Goal: Transaction & Acquisition: Purchase product/service

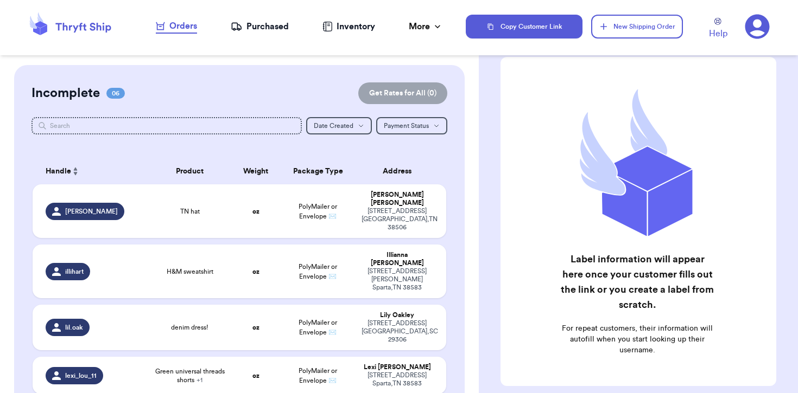
scroll to position [35, 0]
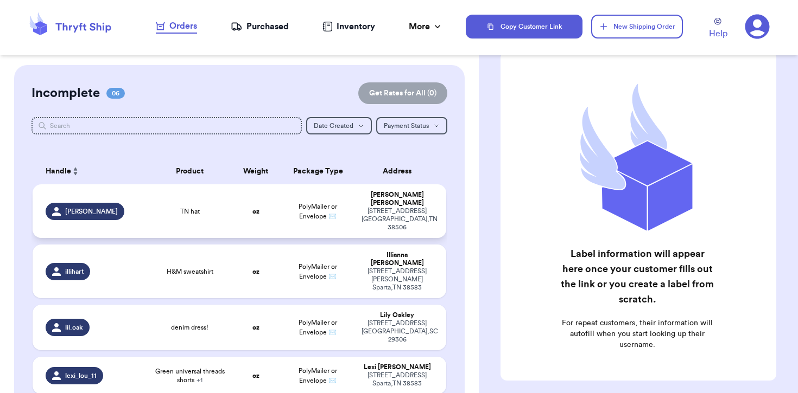
click at [365, 207] on div "[STREET_ADDRESS]" at bounding box center [396, 219] width 71 height 24
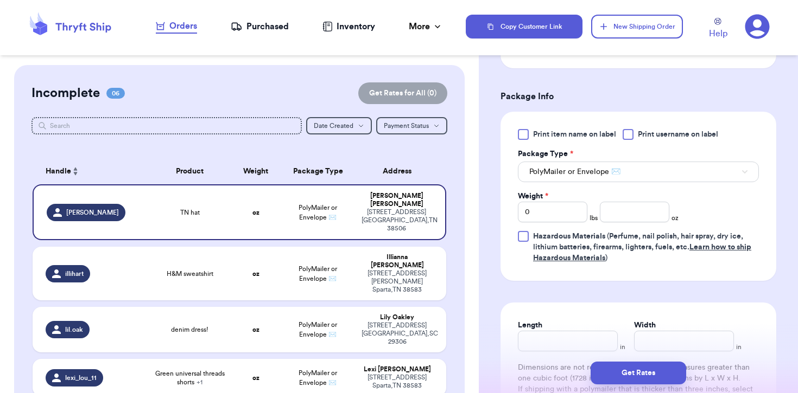
scroll to position [403, 0]
click at [636, 201] on input "number" at bounding box center [634, 211] width 69 height 21
type input "3.5"
click at [634, 382] on button "Get Rates" at bounding box center [638, 373] width 96 height 23
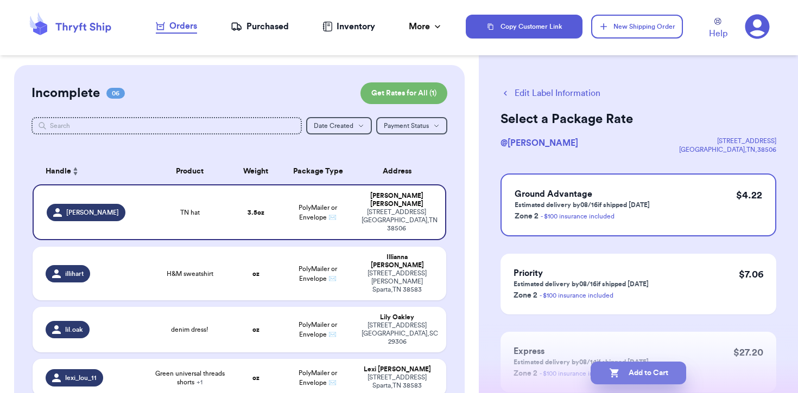
click at [638, 366] on button "Add to Cart" at bounding box center [638, 373] width 96 height 23
checkbox input "true"
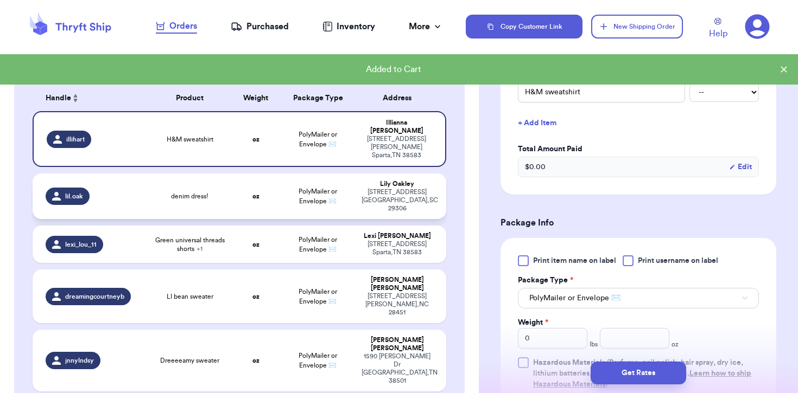
scroll to position [211, 0]
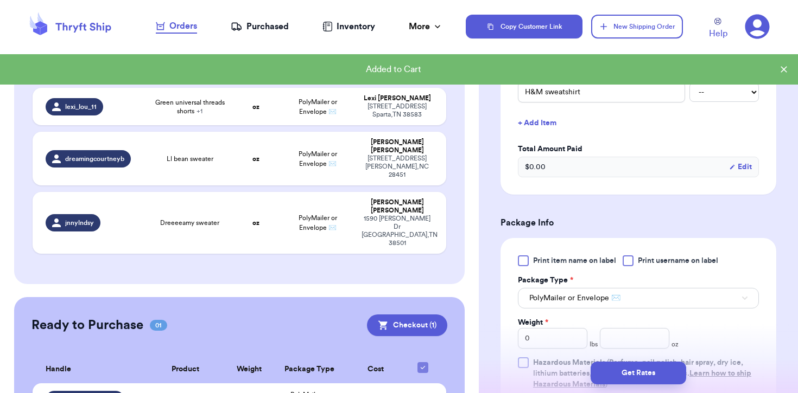
click at [290, 384] on td "PolyMailer or Envelope ✉️" at bounding box center [310, 400] width 72 height 33
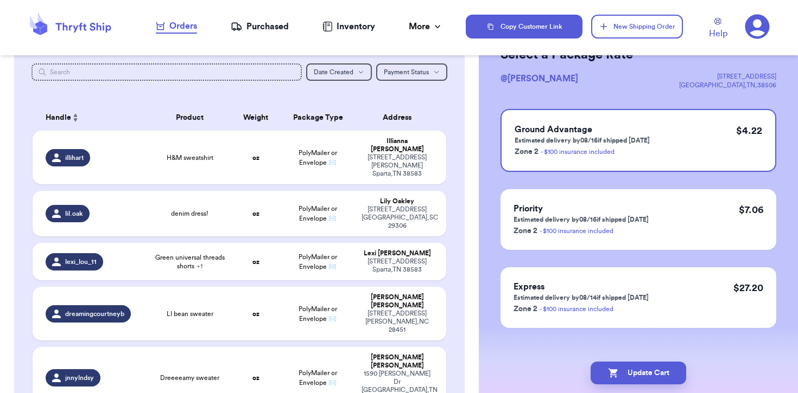
scroll to position [20, 0]
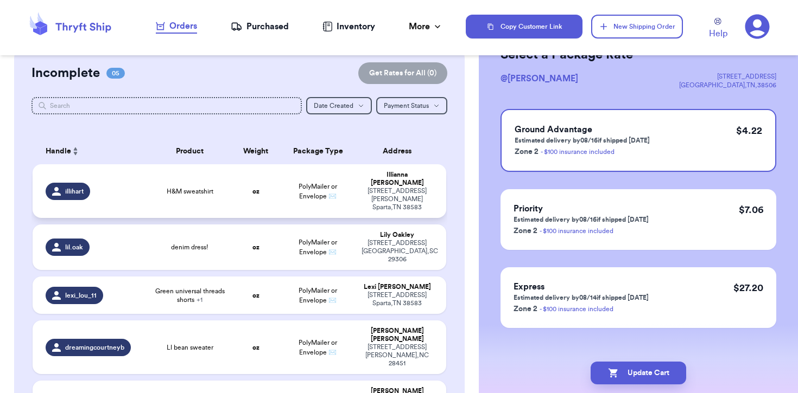
click at [316, 196] on td "PolyMailer or Envelope ✉️" at bounding box center [318, 191] width 74 height 54
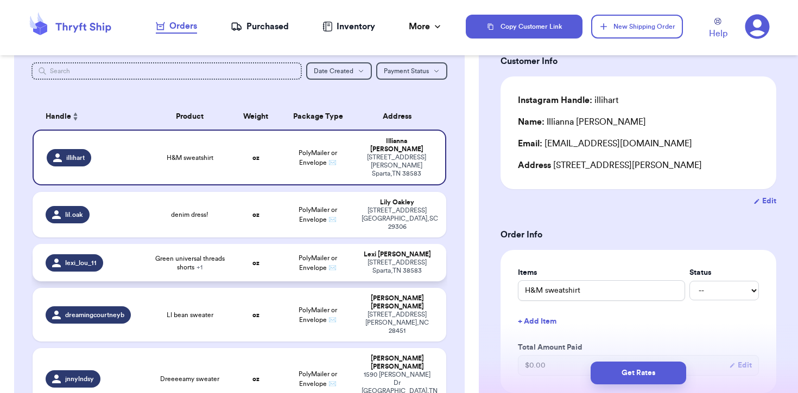
scroll to position [62, 0]
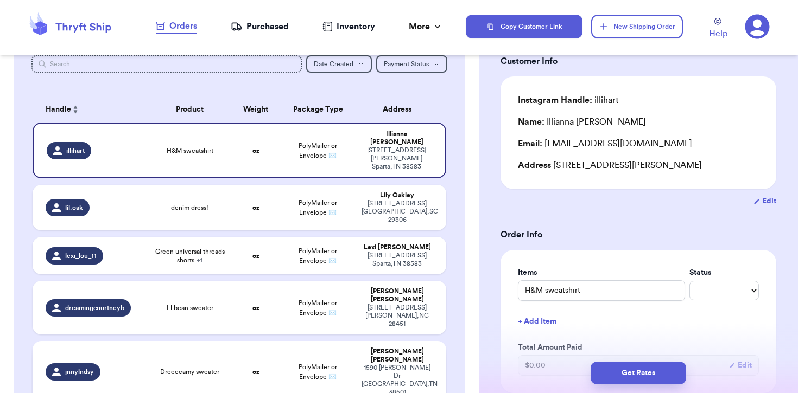
click at [188, 341] on td "Dreeeeamy sweater" at bounding box center [190, 372] width 82 height 62
type input "Dreeeeamy sweater"
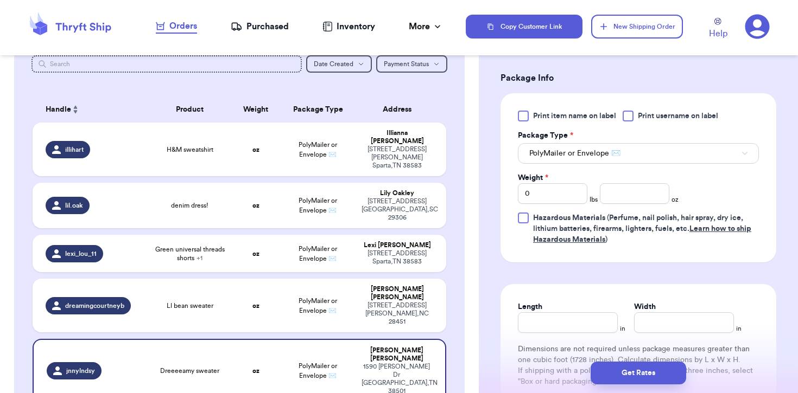
scroll to position [417, 0]
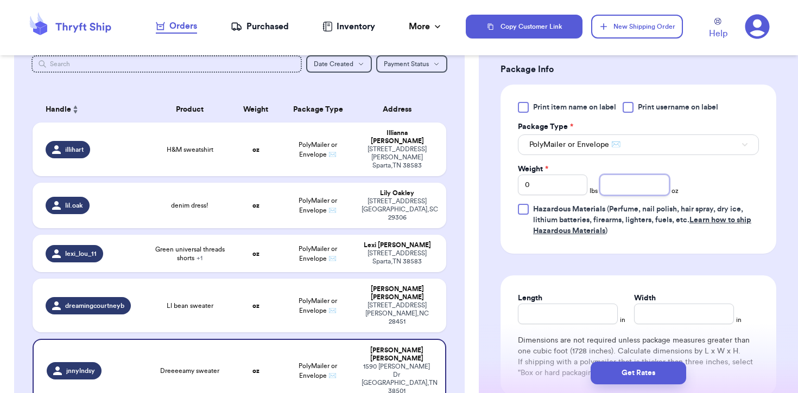
click at [618, 185] on input "number" at bounding box center [634, 185] width 69 height 21
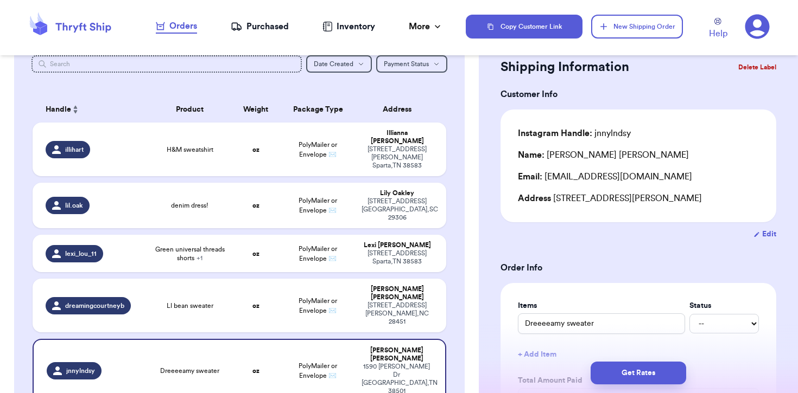
scroll to position [21, 0]
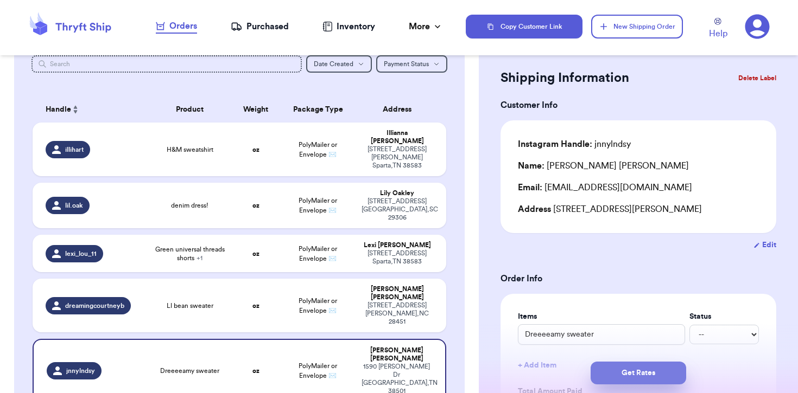
type input "20"
click at [654, 372] on button "Get Rates" at bounding box center [638, 373] width 96 height 23
type input "1"
type input "4"
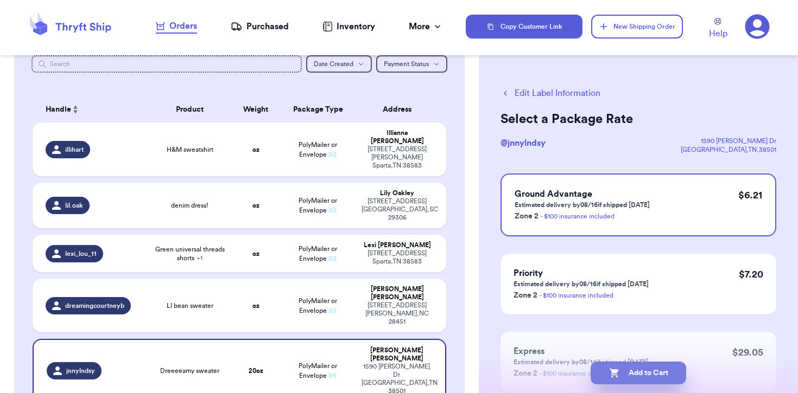
click at [621, 367] on button "Add to Cart" at bounding box center [638, 373] width 96 height 23
checkbox input "true"
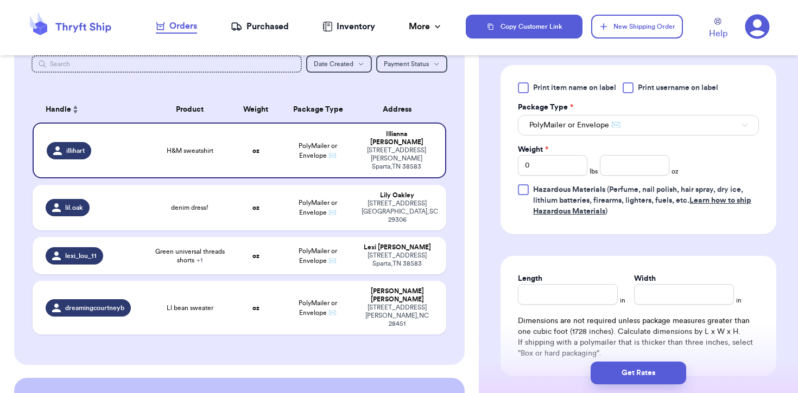
scroll to position [437, 0]
click at [643, 174] on input "number" at bounding box center [634, 164] width 69 height 21
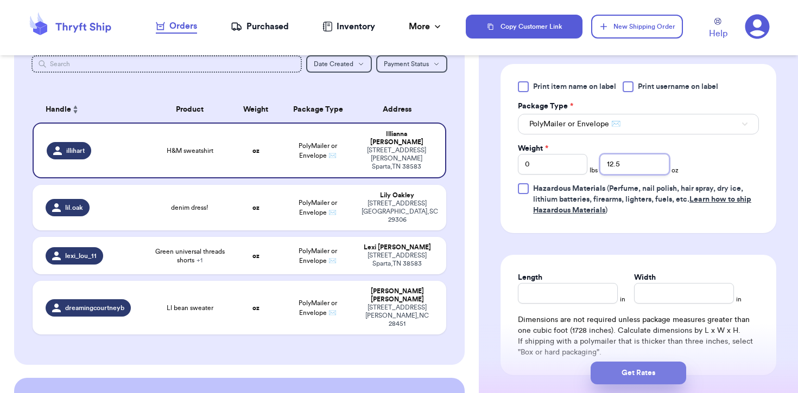
type input "12.5"
click at [641, 377] on button "Get Rates" at bounding box center [638, 373] width 96 height 23
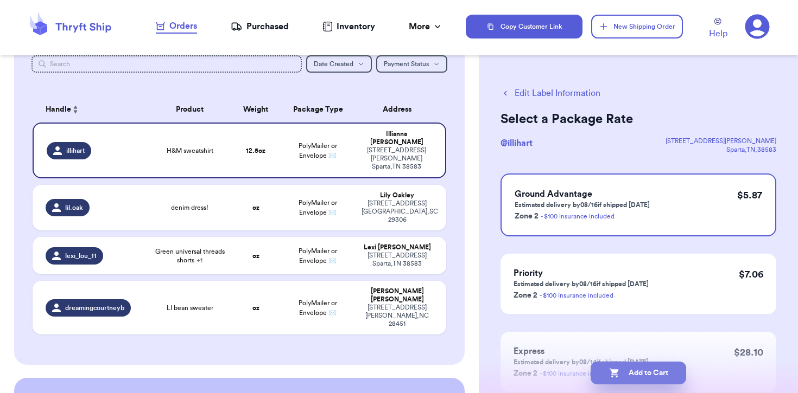
click at [652, 372] on button "Add to Cart" at bounding box center [638, 373] width 96 height 23
checkbox input "true"
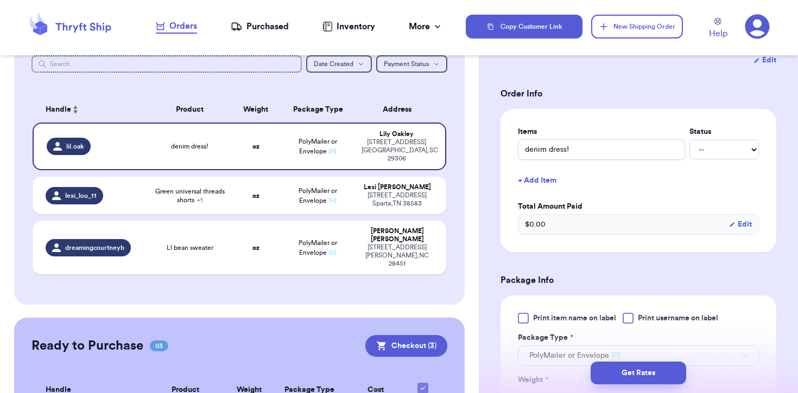
scroll to position [278, 0]
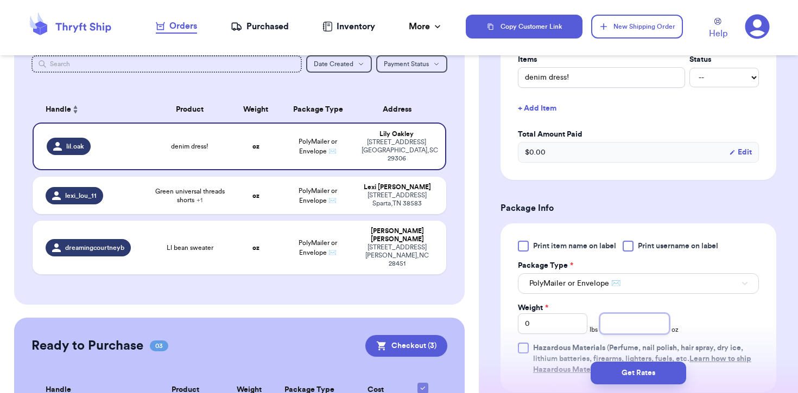
click at [625, 327] on input "number" at bounding box center [634, 324] width 69 height 21
type input "19"
click at [672, 379] on button "Get Rates" at bounding box center [638, 373] width 96 height 23
type input "1"
type input "3"
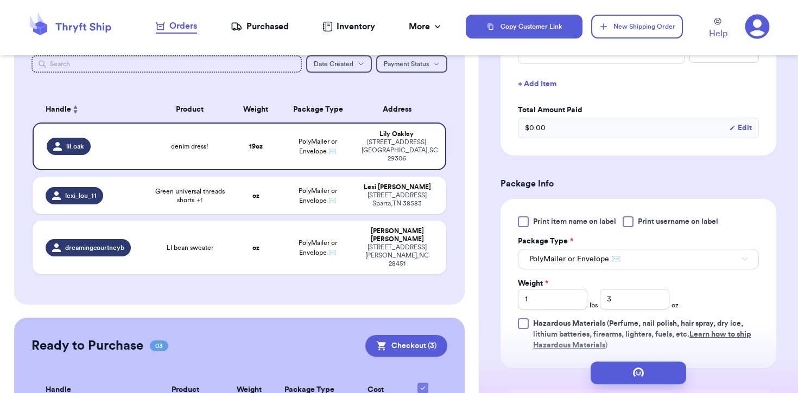
scroll to position [0, 0]
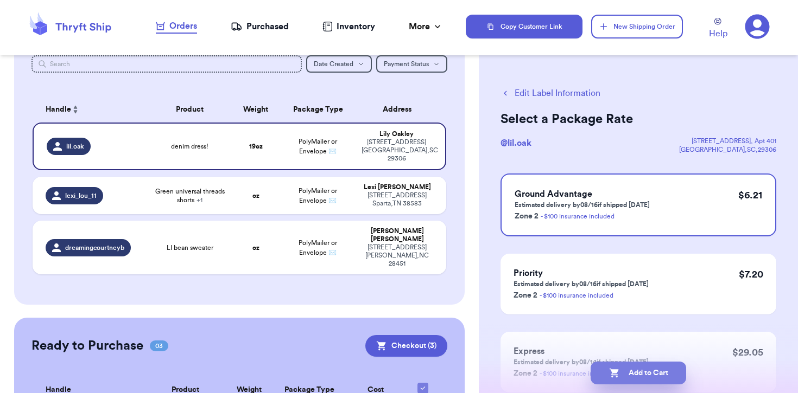
click at [640, 370] on button "Add to Cart" at bounding box center [638, 373] width 96 height 23
checkbox input "true"
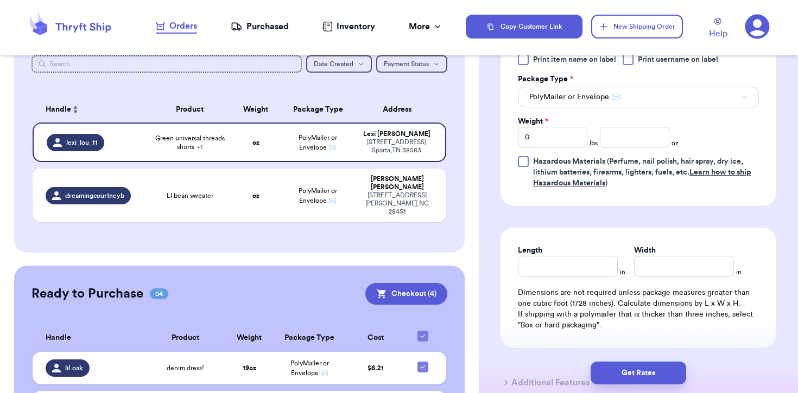
scroll to position [504, 0]
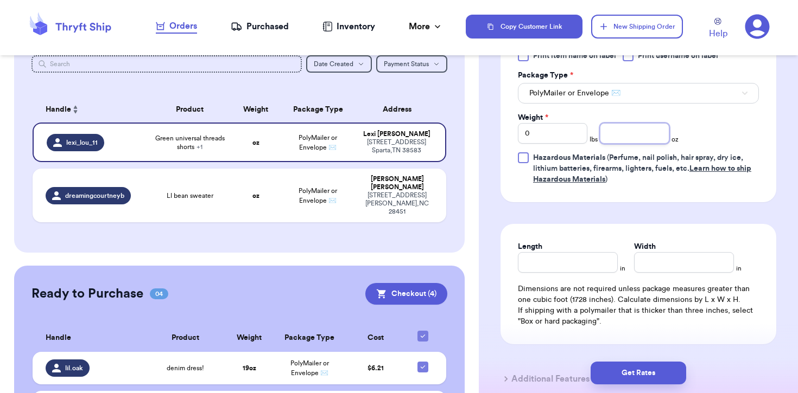
click at [633, 130] on input "number" at bounding box center [634, 133] width 69 height 21
type input "25"
click at [635, 372] on button "Get Rates" at bounding box center [638, 373] width 96 height 23
type input "1"
type input "9"
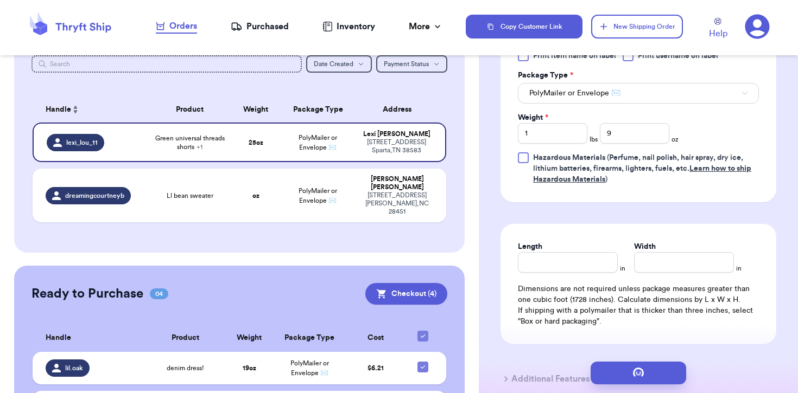
scroll to position [0, 0]
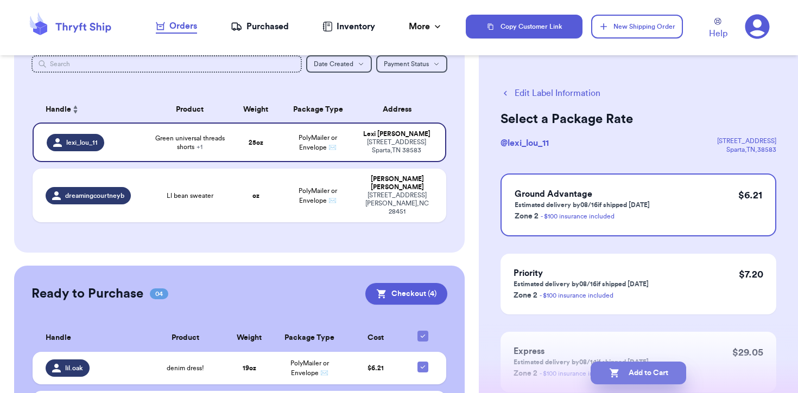
click at [633, 367] on button "Add to Cart" at bounding box center [638, 373] width 96 height 23
checkbox input "true"
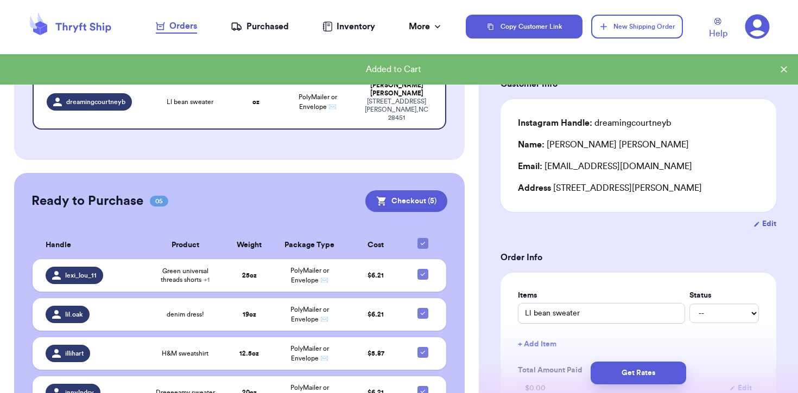
scroll to position [111, 0]
click at [298, 267] on span "PolyMailer or Envelope ✉️" at bounding box center [309, 275] width 39 height 16
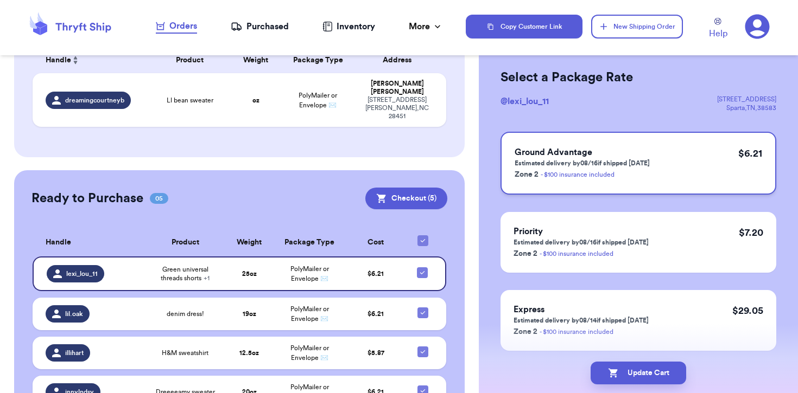
scroll to position [0, 0]
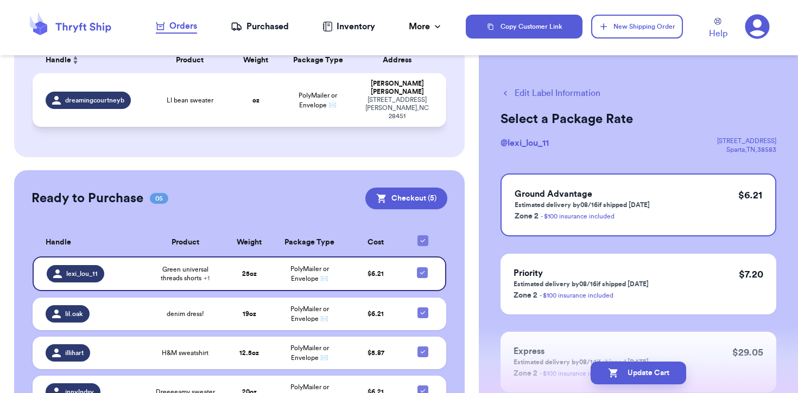
click at [260, 97] on td "oz" at bounding box center [255, 100] width 49 height 54
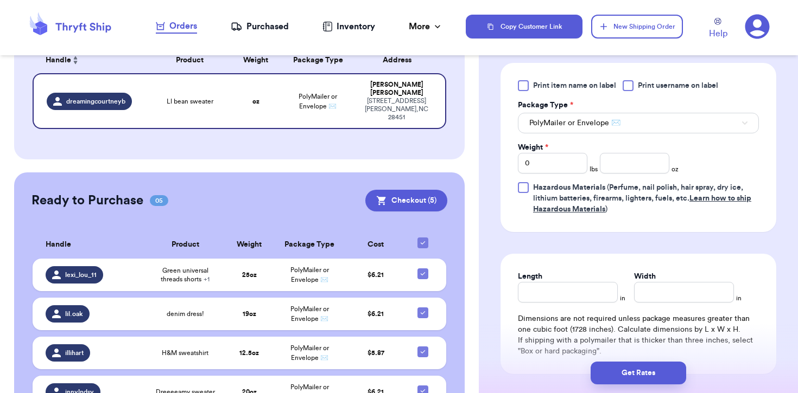
scroll to position [443, 0]
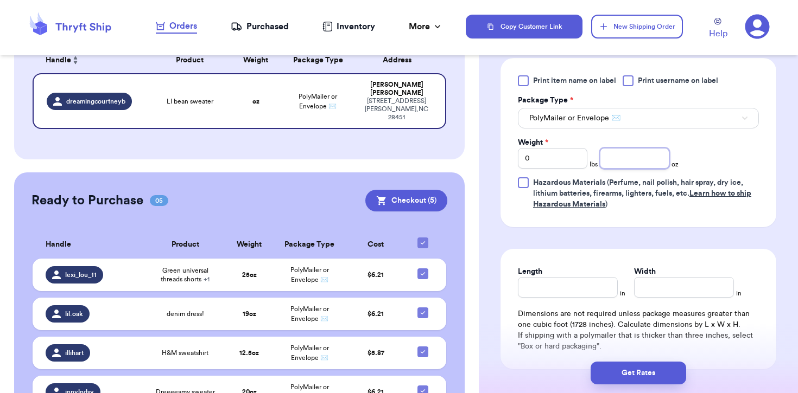
click at [637, 158] on input "number" at bounding box center [634, 158] width 69 height 21
click at [605, 159] on input "1.5" at bounding box center [634, 158] width 69 height 21
click at [610, 159] on input "1.5" at bounding box center [634, 158] width 69 height 21
type input "12.5"
click at [642, 368] on button "Get Rates" at bounding box center [638, 373] width 96 height 23
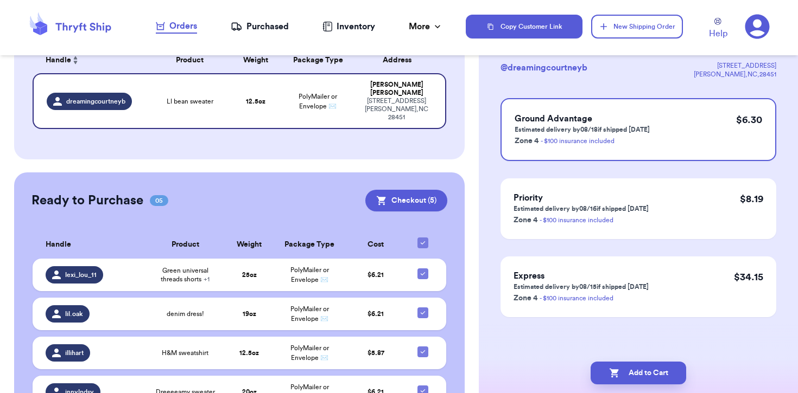
scroll to position [0, 0]
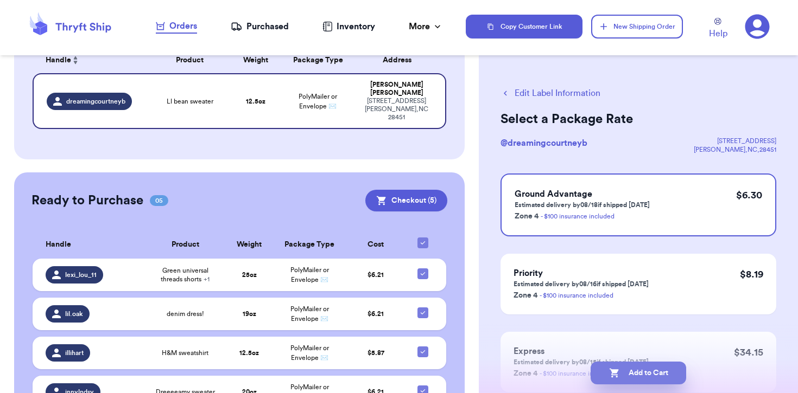
click at [626, 370] on button "Add to Cart" at bounding box center [638, 373] width 96 height 23
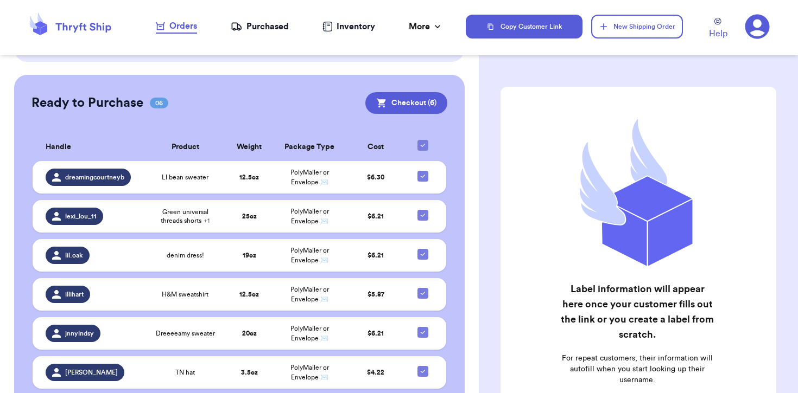
scroll to position [193, 0]
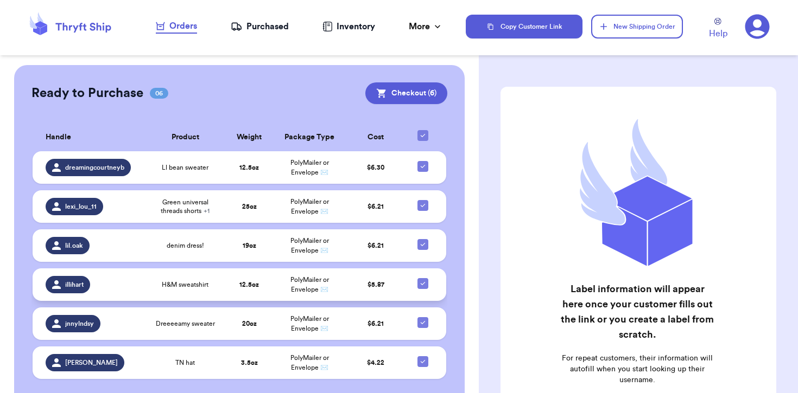
click at [219, 285] on td "H&M sweatshirt" at bounding box center [185, 285] width 80 height 33
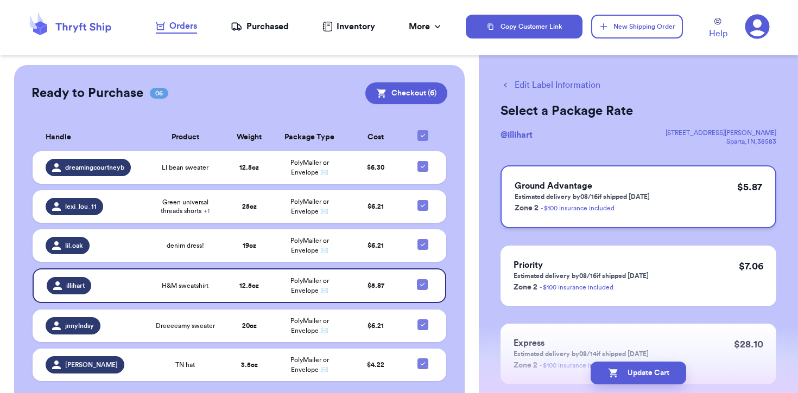
scroll to position [0, 0]
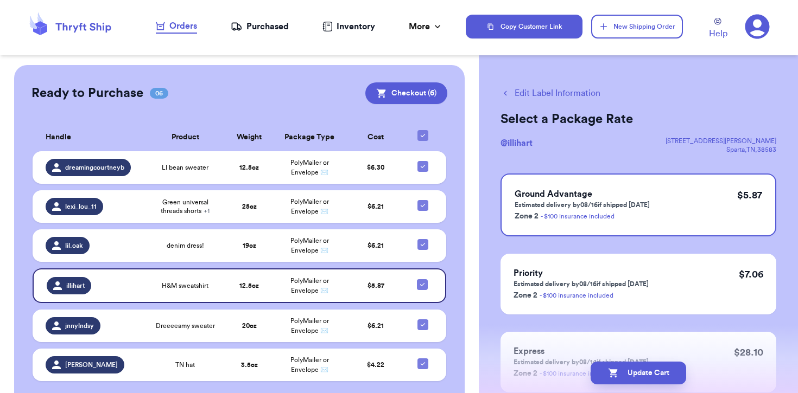
click at [555, 99] on button "Edit Label Information" at bounding box center [550, 93] width 100 height 13
checkbox input "false"
checkbox input "true"
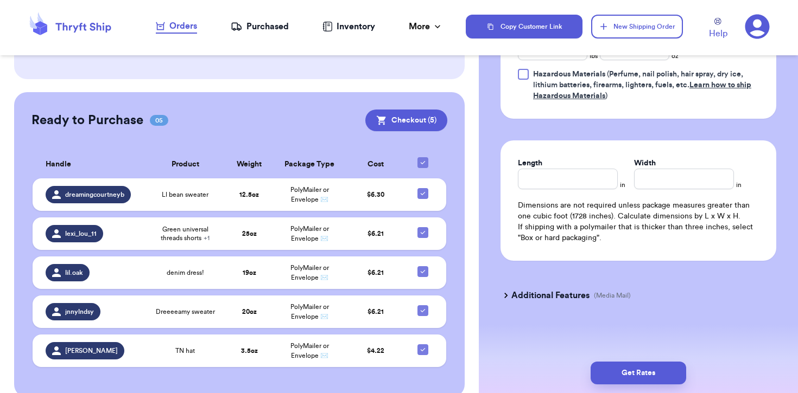
scroll to position [504, 0]
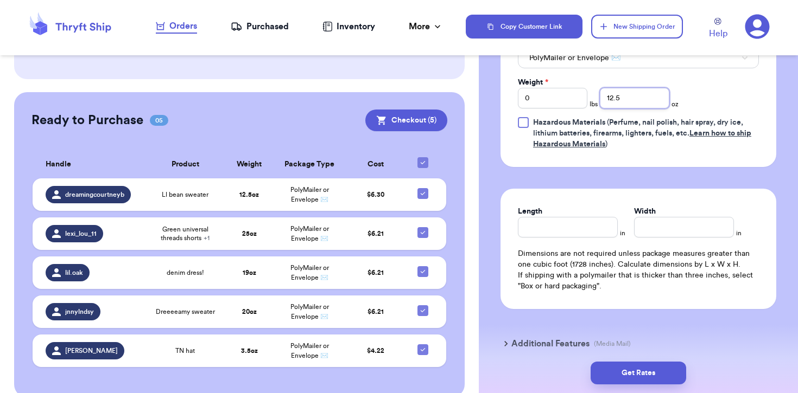
click at [630, 100] on input "12.5" at bounding box center [634, 98] width 69 height 21
type input "17.5"
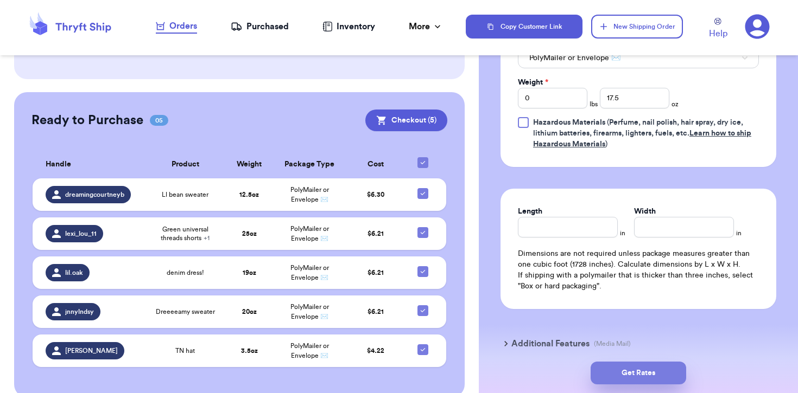
click at [619, 373] on button "Get Rates" at bounding box center [638, 373] width 96 height 23
type input "1"
type input "1.5"
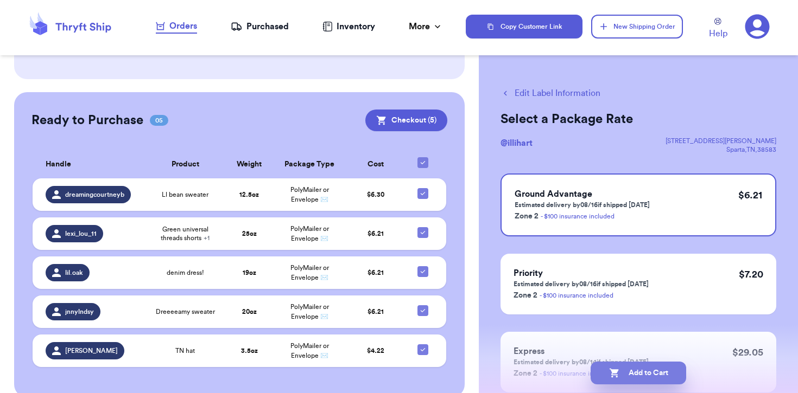
click at [624, 368] on button "Add to Cart" at bounding box center [638, 373] width 96 height 23
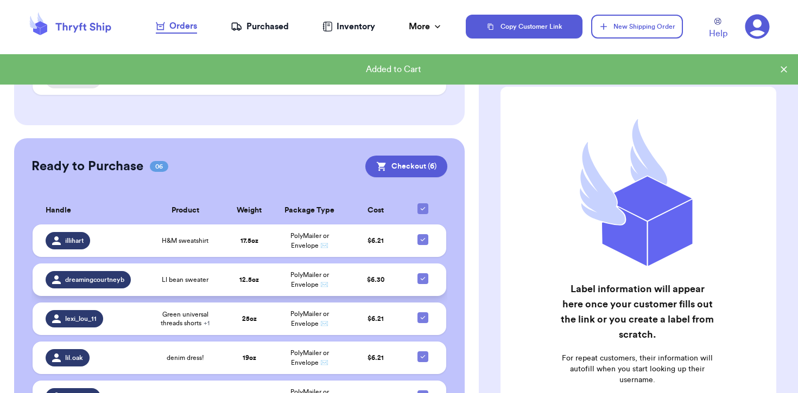
scroll to position [84, 0]
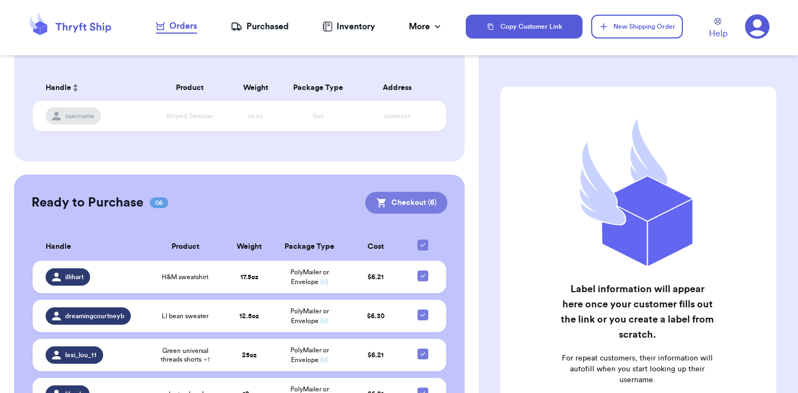
click at [412, 208] on button "Checkout ( 6 )" at bounding box center [406, 203] width 82 height 22
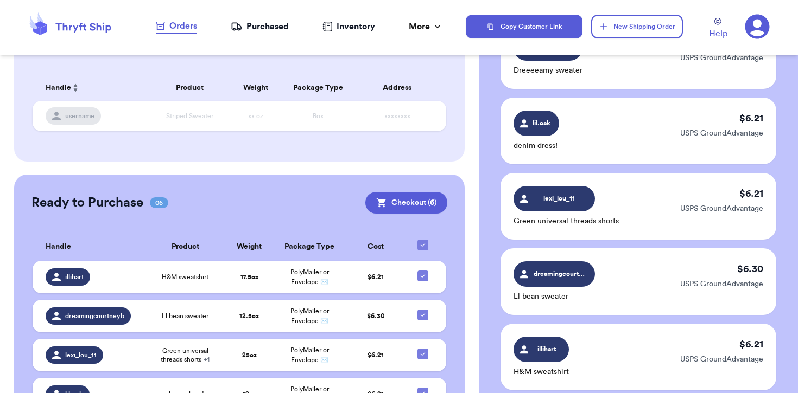
scroll to position [473, 0]
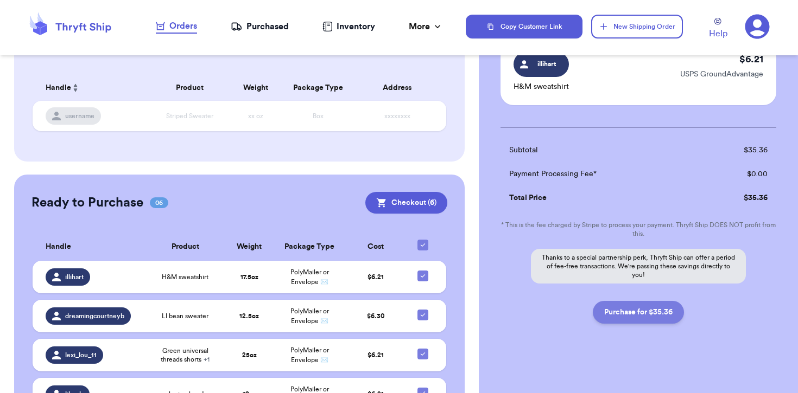
click at [625, 313] on button "Purchase for $35.36" at bounding box center [638, 312] width 91 height 23
checkbox input "false"
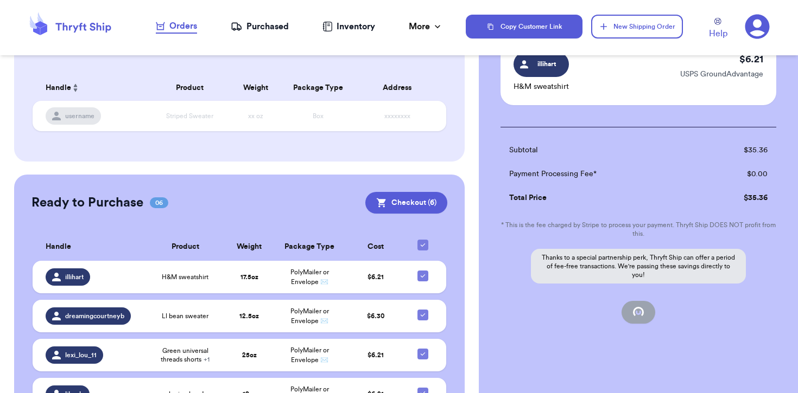
checkbox input "false"
checkbox input "true"
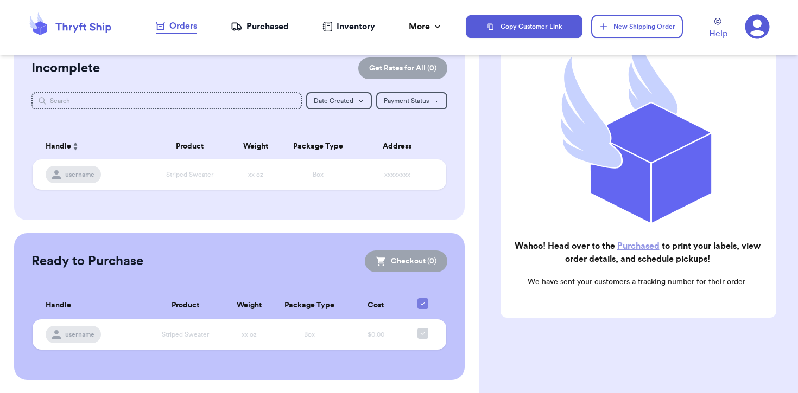
scroll to position [24, 0]
click at [634, 246] on link "Purchased" at bounding box center [638, 246] width 42 height 9
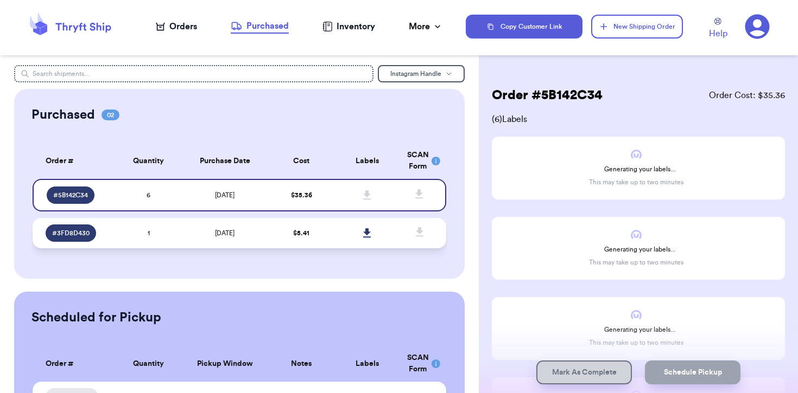
click at [345, 234] on td at bounding box center [367, 233] width 66 height 30
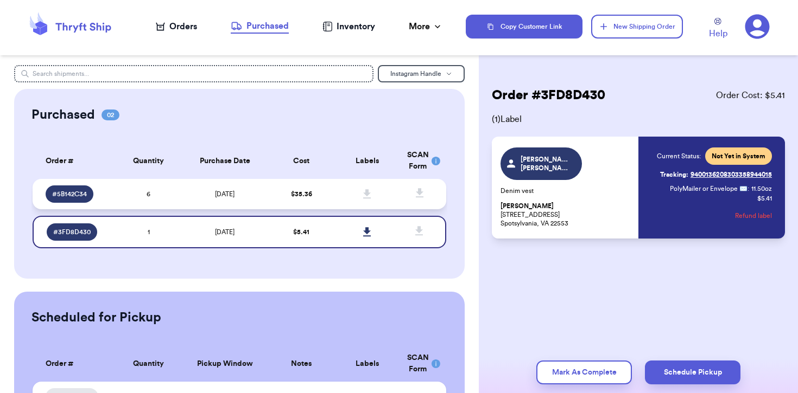
click at [333, 190] on td "$ 35.36" at bounding box center [301, 194] width 66 height 30
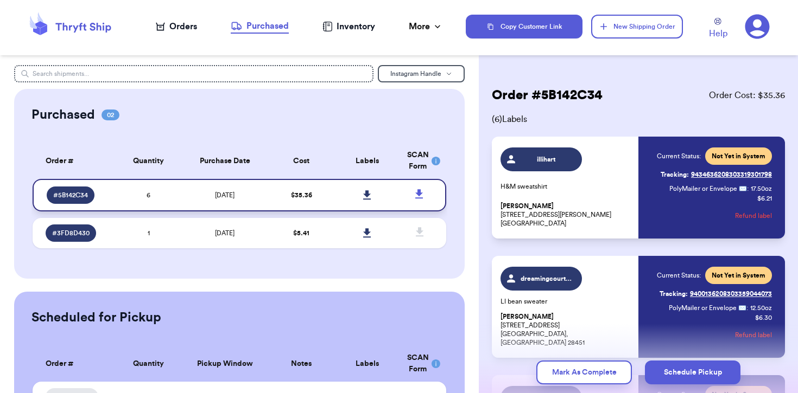
click at [366, 193] on icon at bounding box center [367, 194] width 8 height 9
